Goal: Task Accomplishment & Management: Use online tool/utility

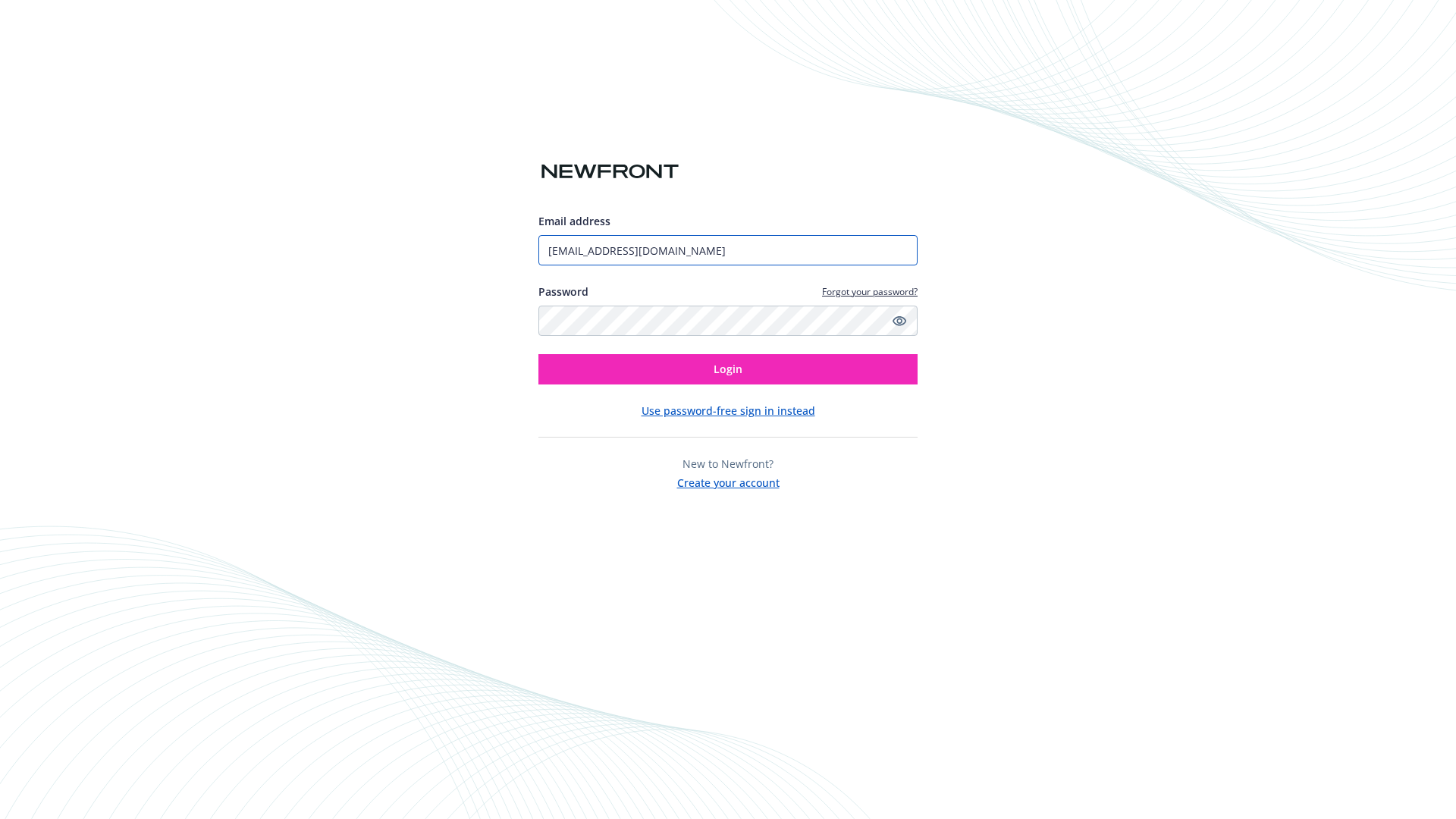
type input "[EMAIL_ADDRESS][DOMAIN_NAME]"
click at [728, 369] on span "Login" at bounding box center [728, 369] width 29 height 14
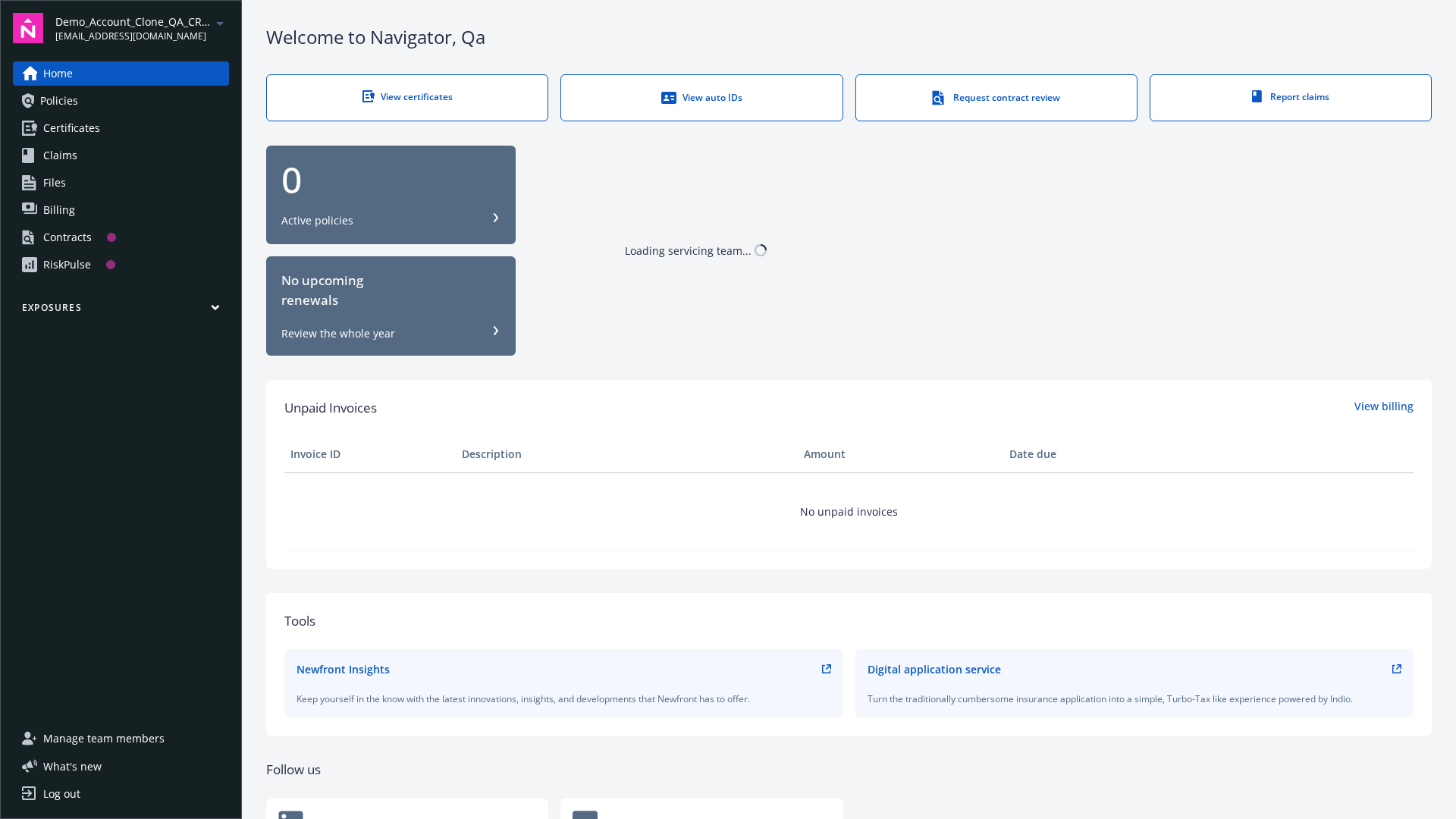
click at [142, 28] on span "Demo_Account_Clone_QA_CR_Tests_Prospect" at bounding box center [133, 21] width 155 height 16
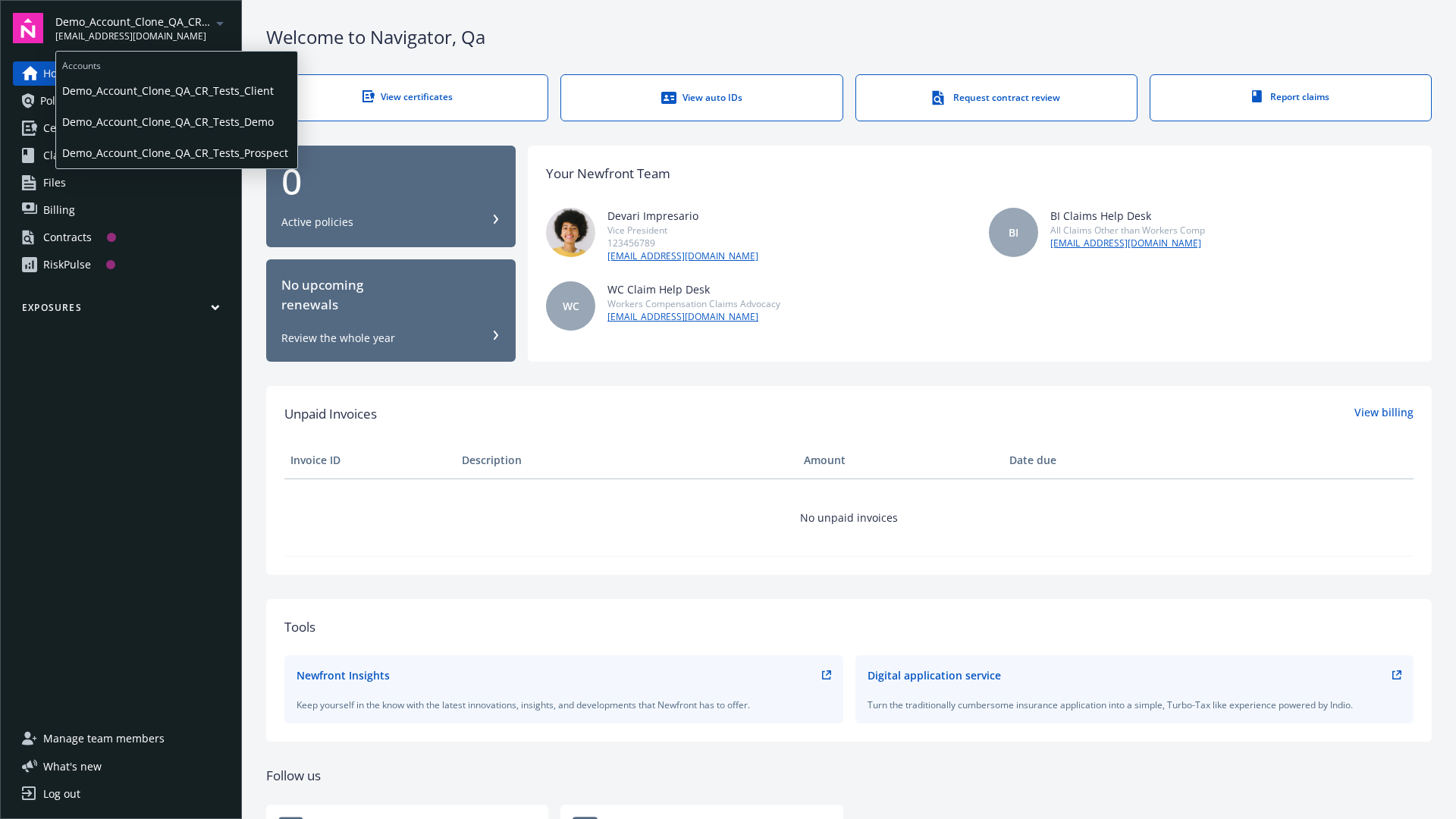
click at [175, 90] on span "Demo_Account_Clone_QA_CR_Tests_Client" at bounding box center [177, 90] width 229 height 31
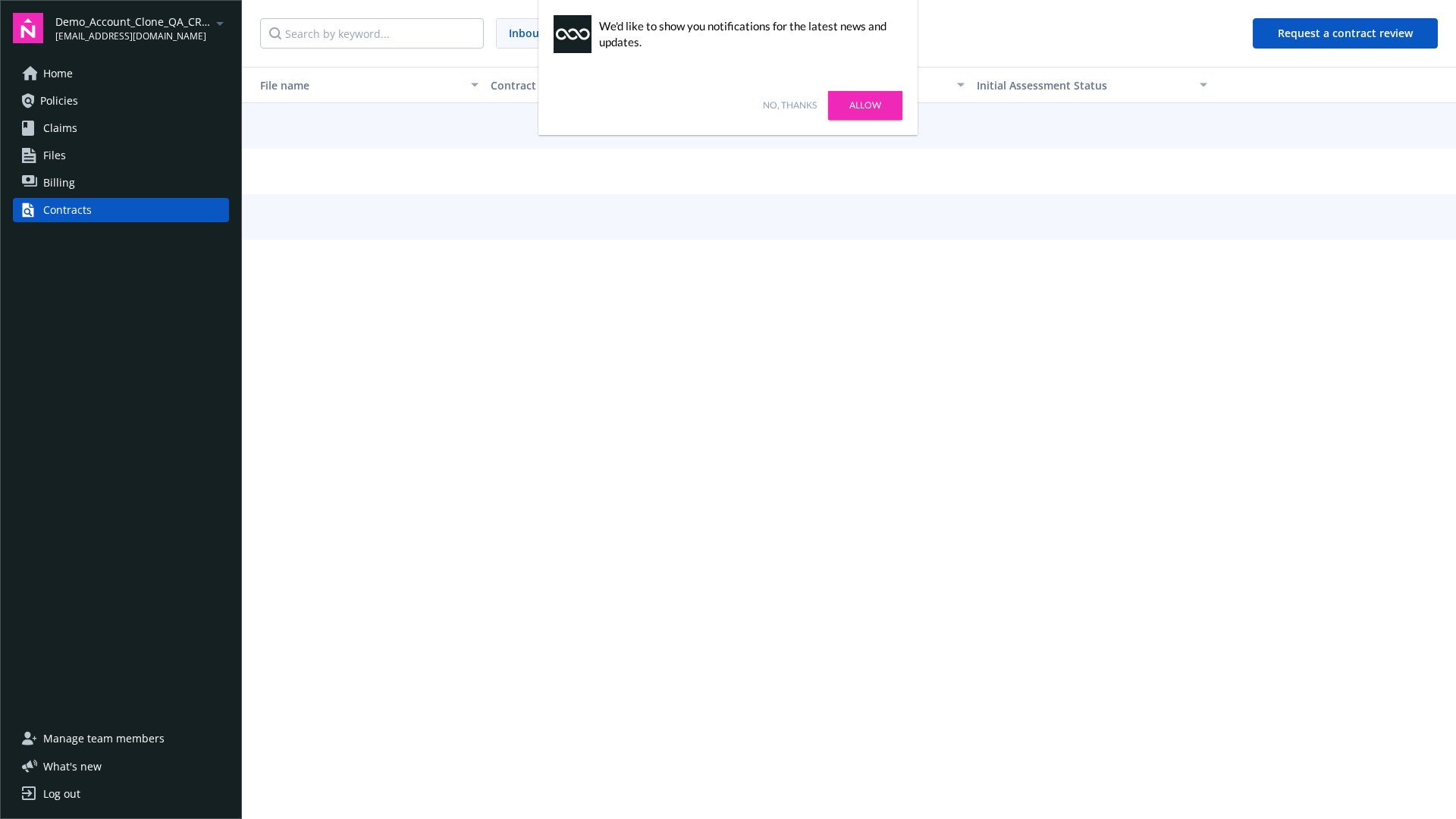
click at [790, 106] on link "No, thanks" at bounding box center [790, 105] width 54 height 13
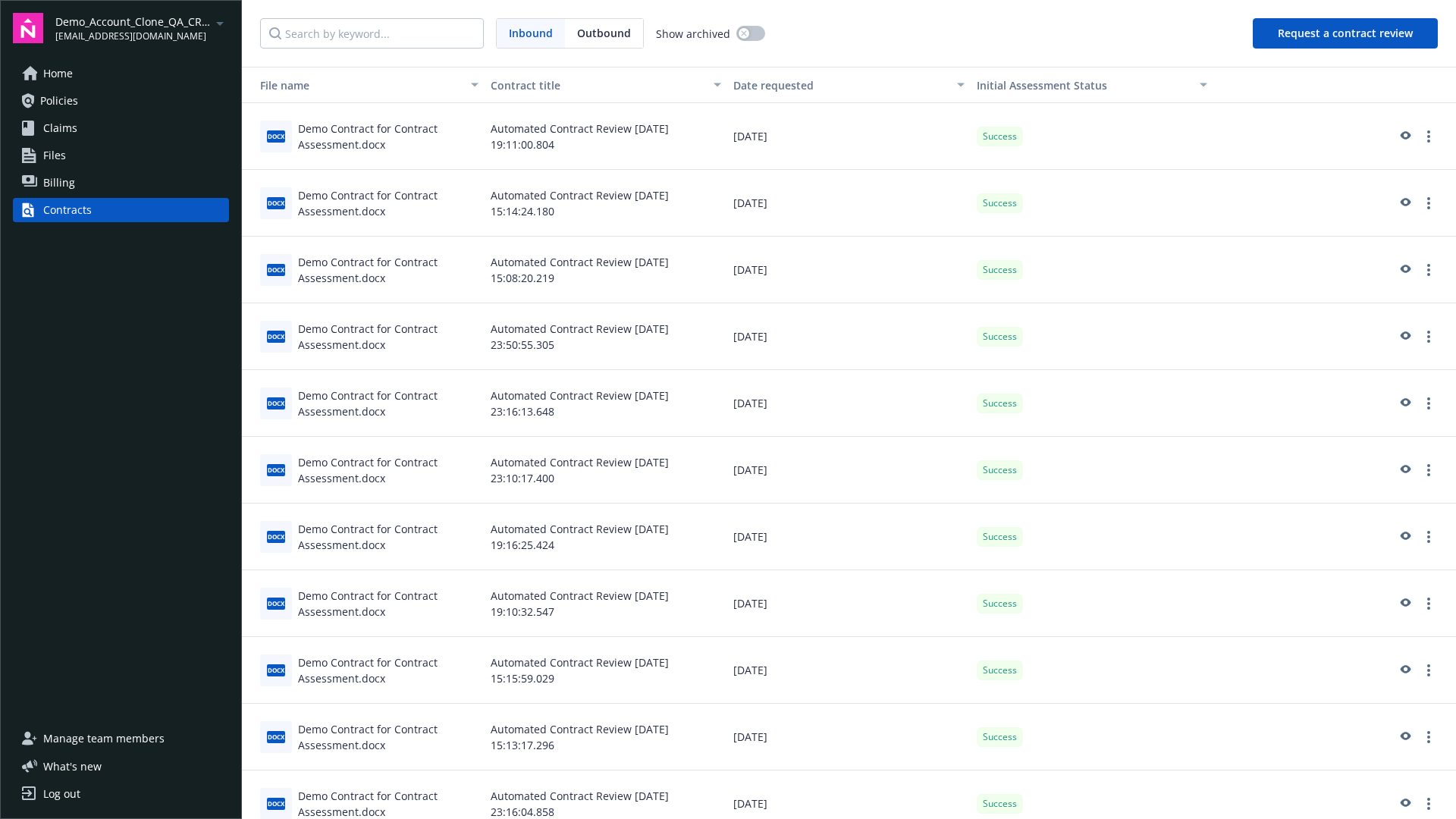
click at [1347, 34] on button "Request a contract review" at bounding box center [1346, 34] width 185 height 30
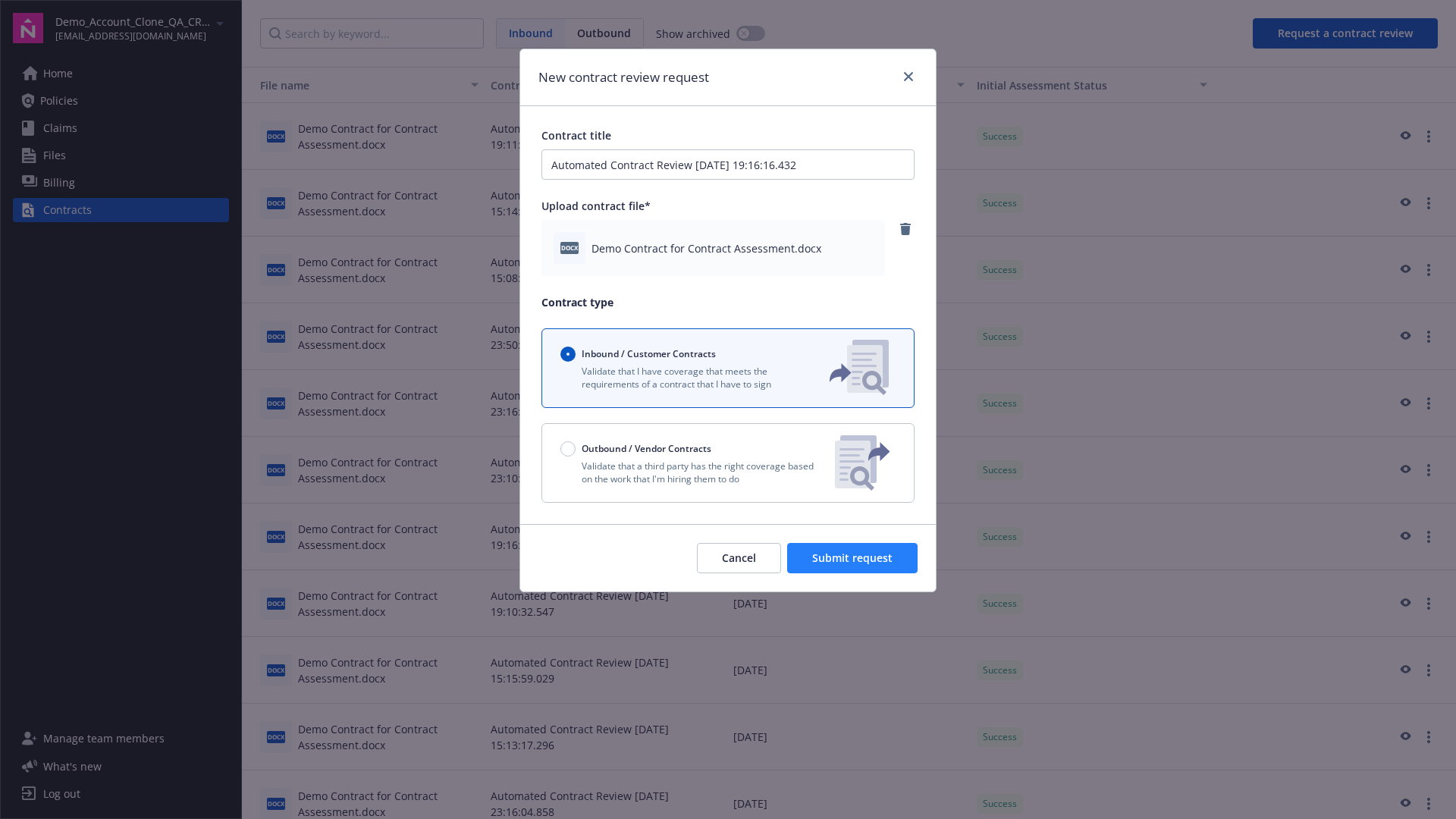
type input "Automated Contract Review [DATE] 19:16:16.432"
click at [853, 558] on span "Submit request" at bounding box center [852, 558] width 80 height 14
